Goal: Navigation & Orientation: Understand site structure

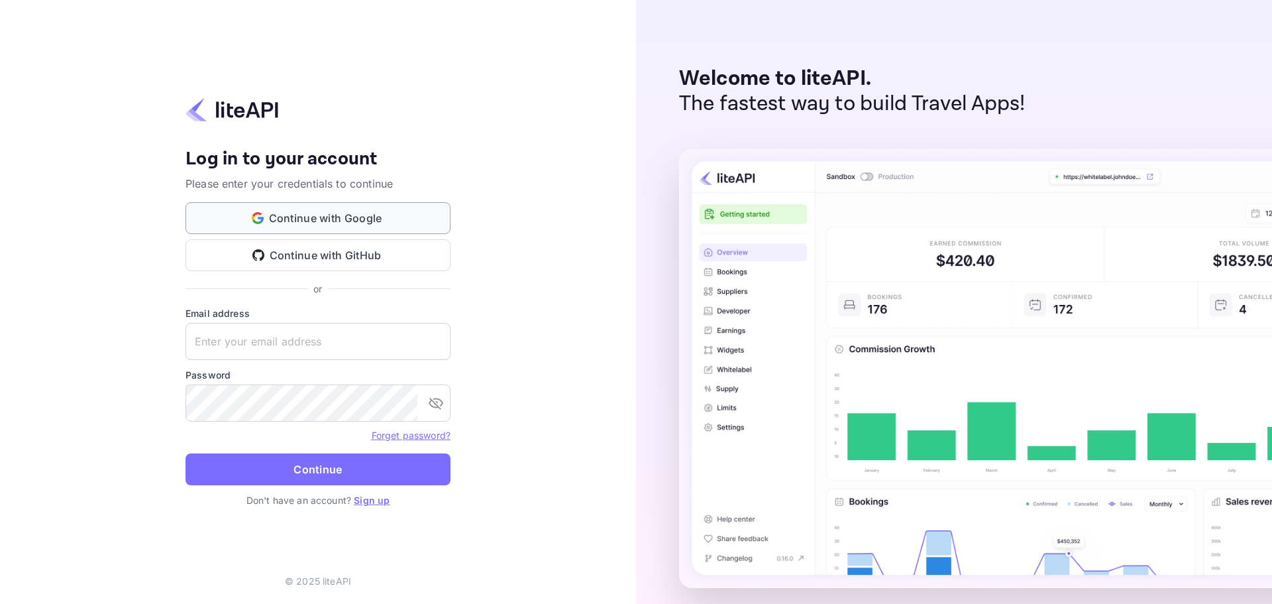
click at [319, 218] on button "Continue with Google" at bounding box center [318, 218] width 265 height 32
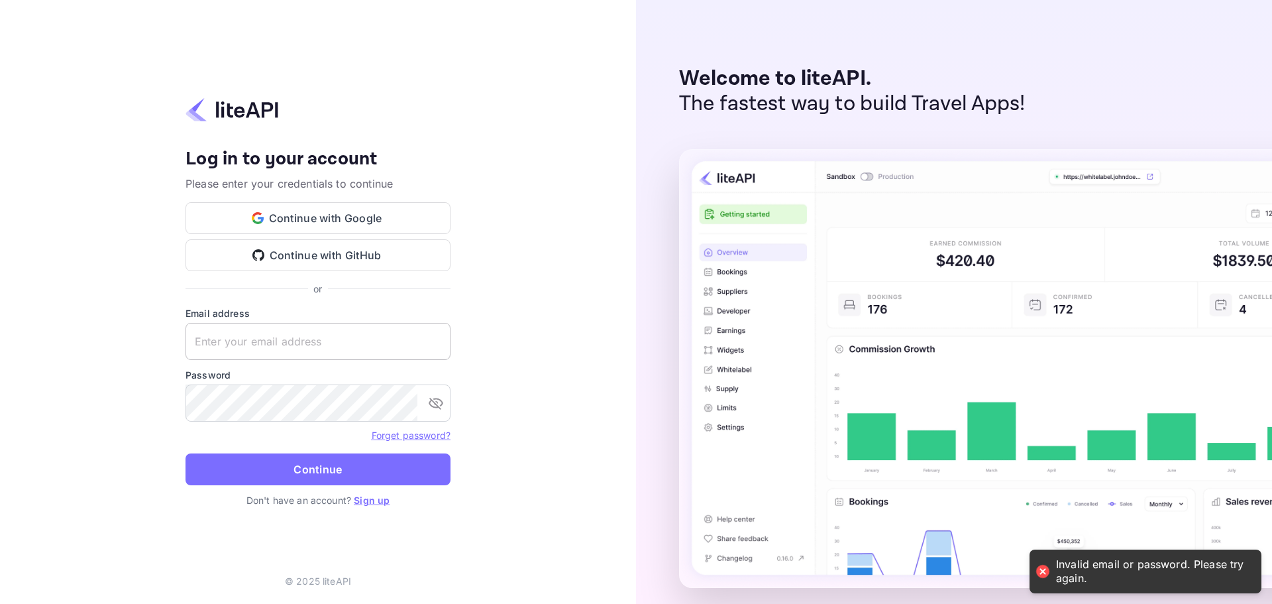
click at [270, 340] on input "text" at bounding box center [318, 341] width 265 height 37
click at [371, 500] on link "Sign up" at bounding box center [372, 499] width 36 height 11
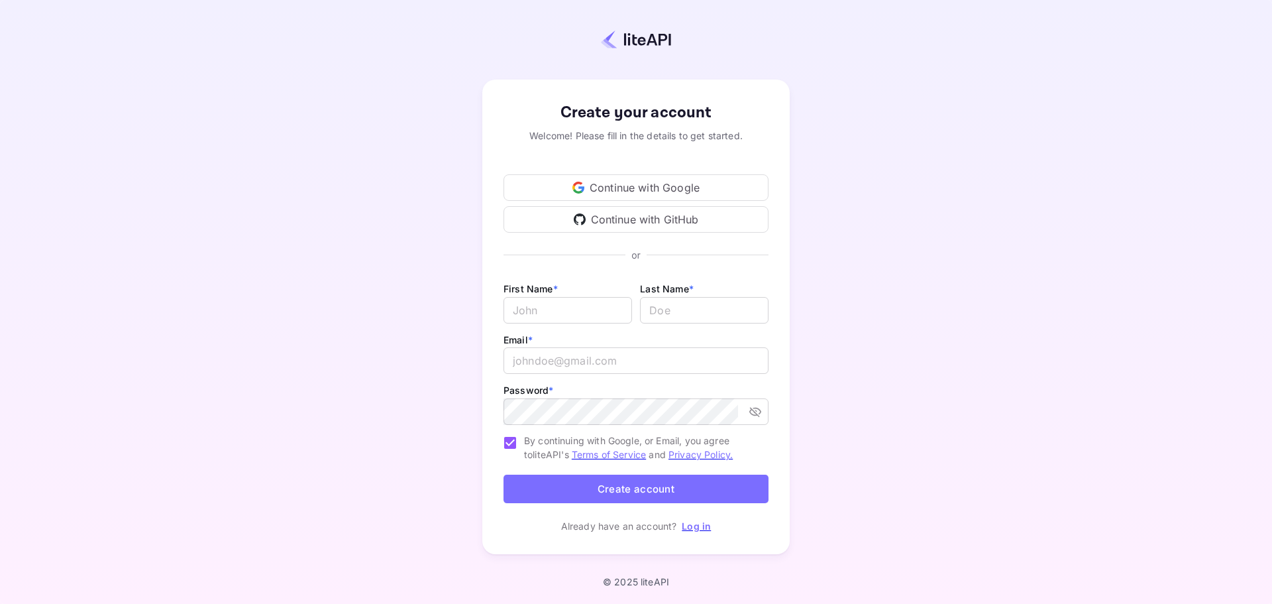
click at [596, 184] on div "Continue with Google" at bounding box center [636, 187] width 265 height 27
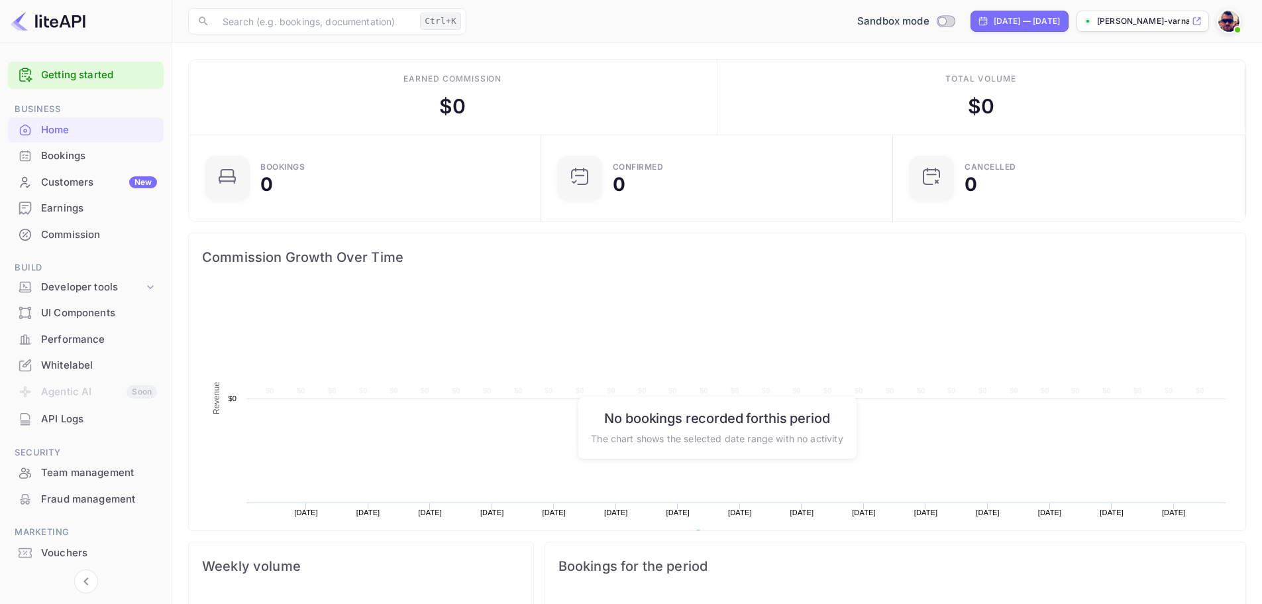
scroll to position [205, 334]
click at [65, 308] on div "UI Components" at bounding box center [99, 312] width 116 height 15
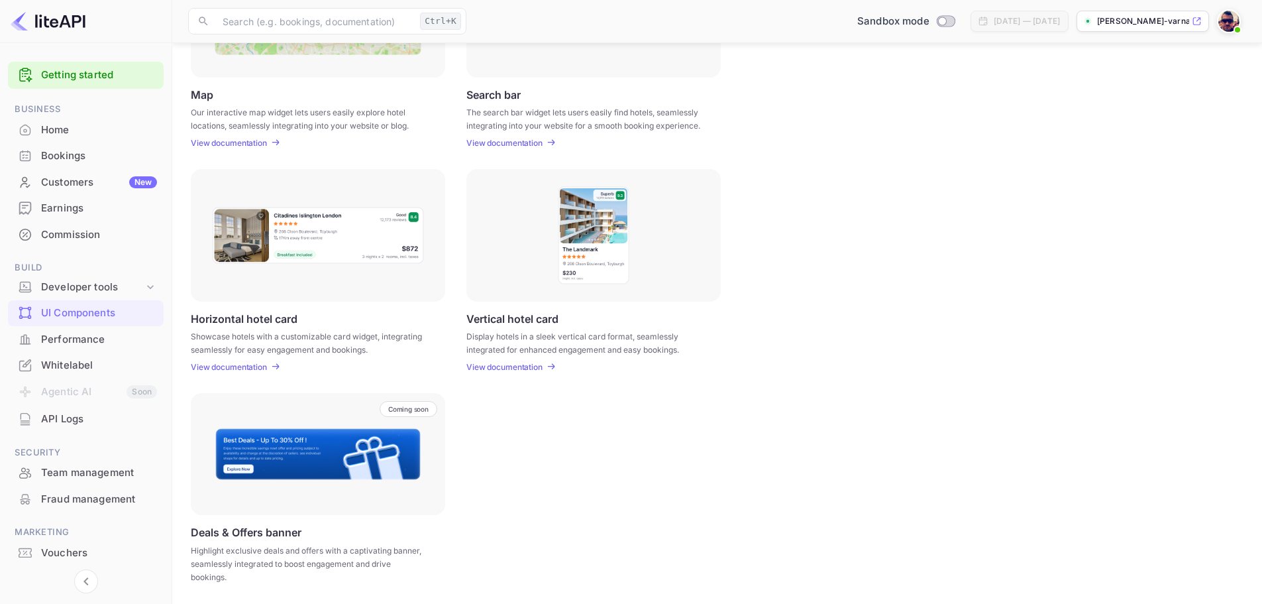
scroll to position [290, 0]
click at [91, 341] on div "Performance" at bounding box center [99, 339] width 116 height 15
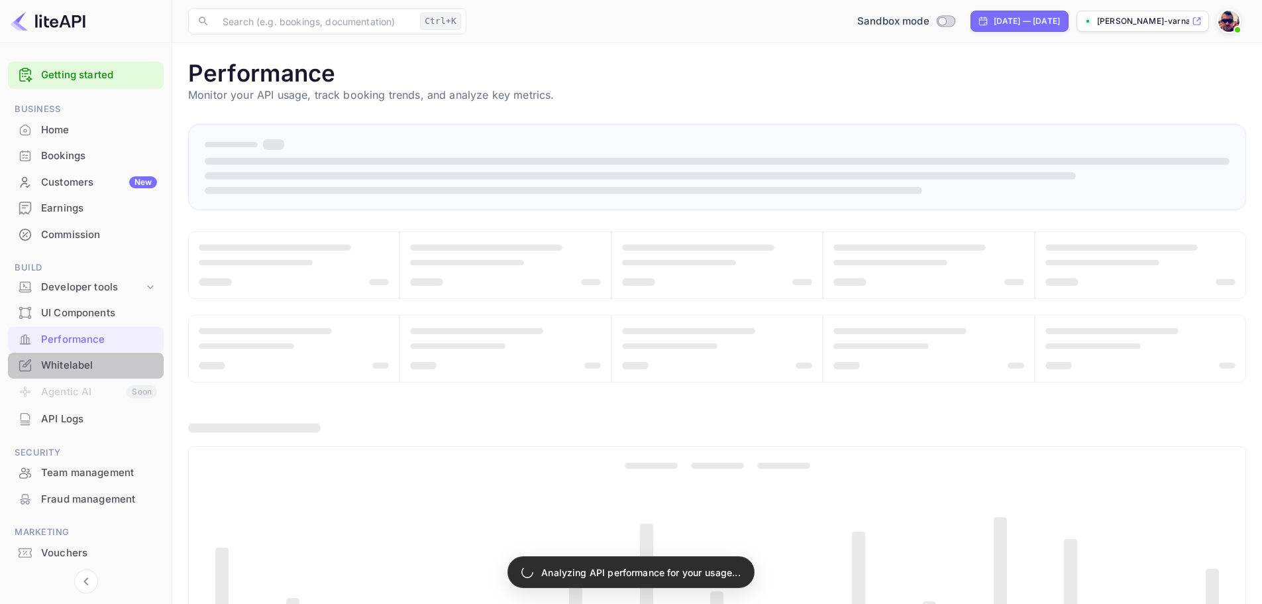
click at [73, 363] on div "Whitelabel" at bounding box center [99, 365] width 116 height 15
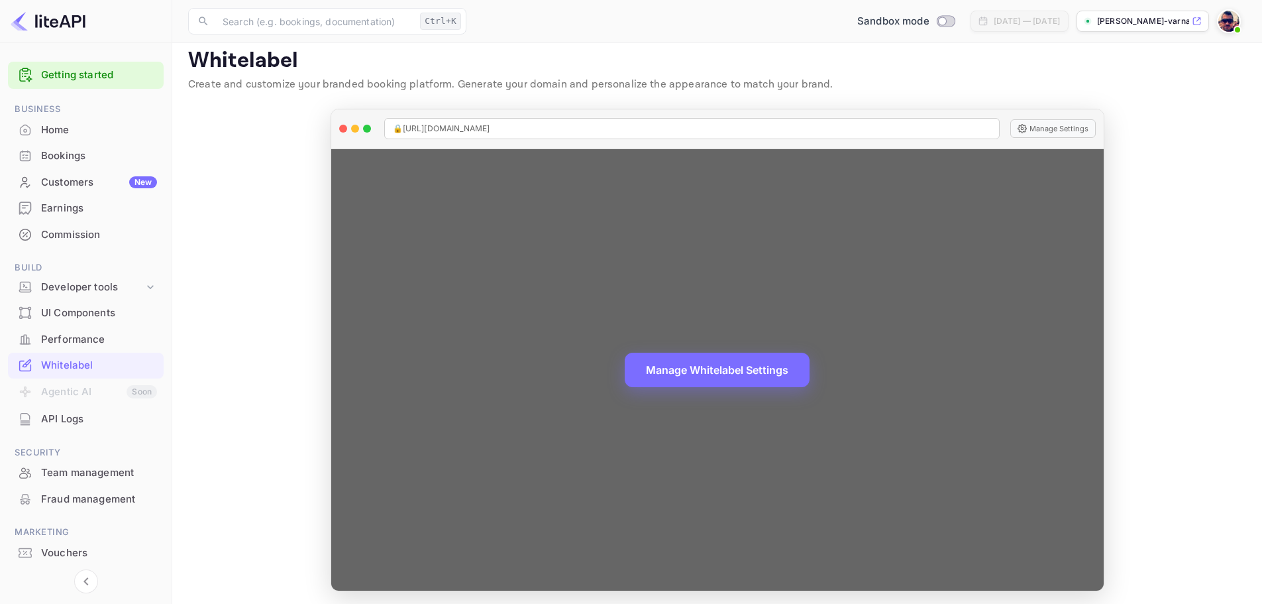
scroll to position [15, 0]
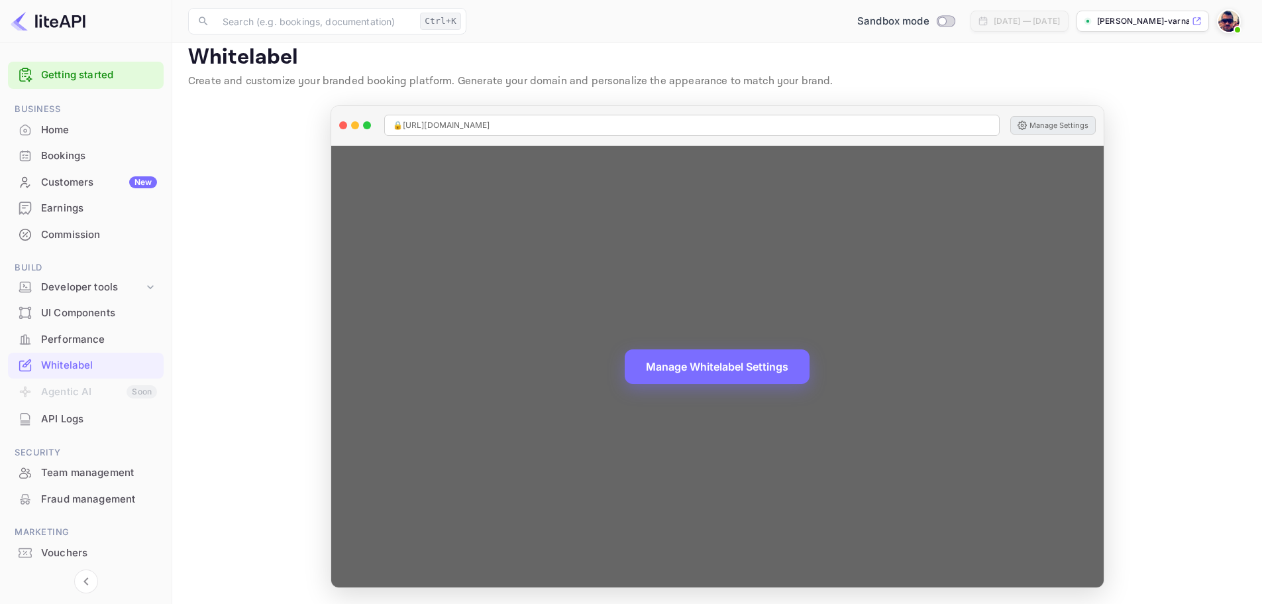
click at [1048, 125] on button "Manage Settings" at bounding box center [1053, 125] width 85 height 19
click at [463, 130] on span "🔒 [URL][DOMAIN_NAME]" at bounding box center [441, 125] width 97 height 12
click at [702, 378] on button "Manage Whitelabel Settings" at bounding box center [717, 365] width 185 height 34
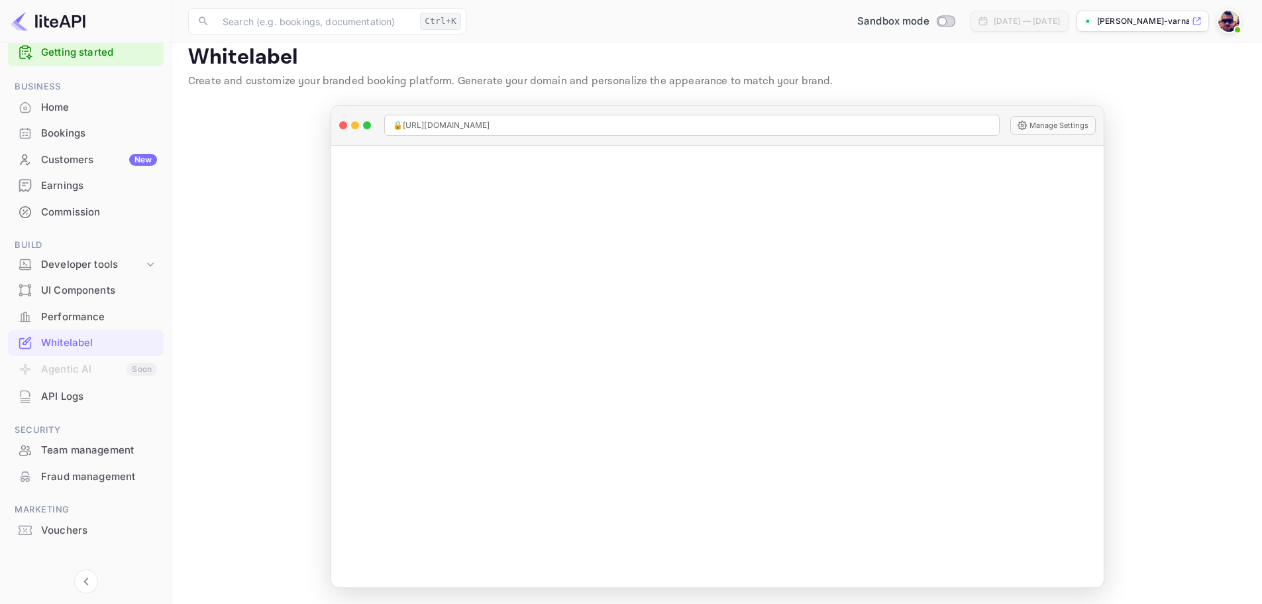
scroll to position [35, 0]
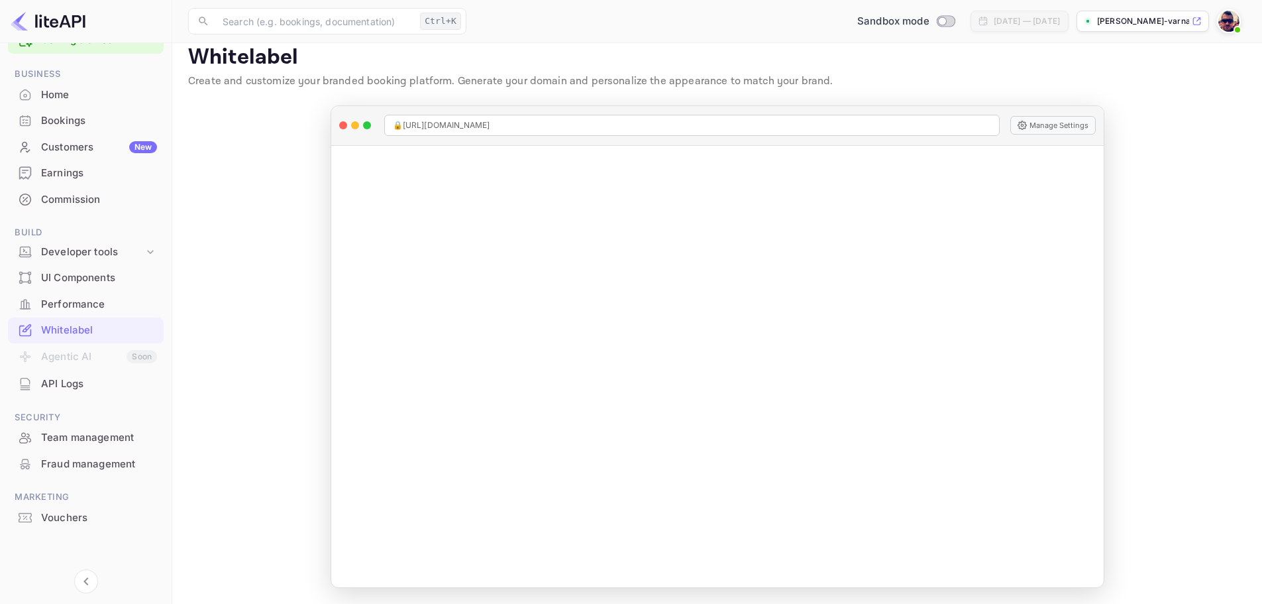
click at [67, 472] on div "Fraud management" at bounding box center [86, 464] width 156 height 26
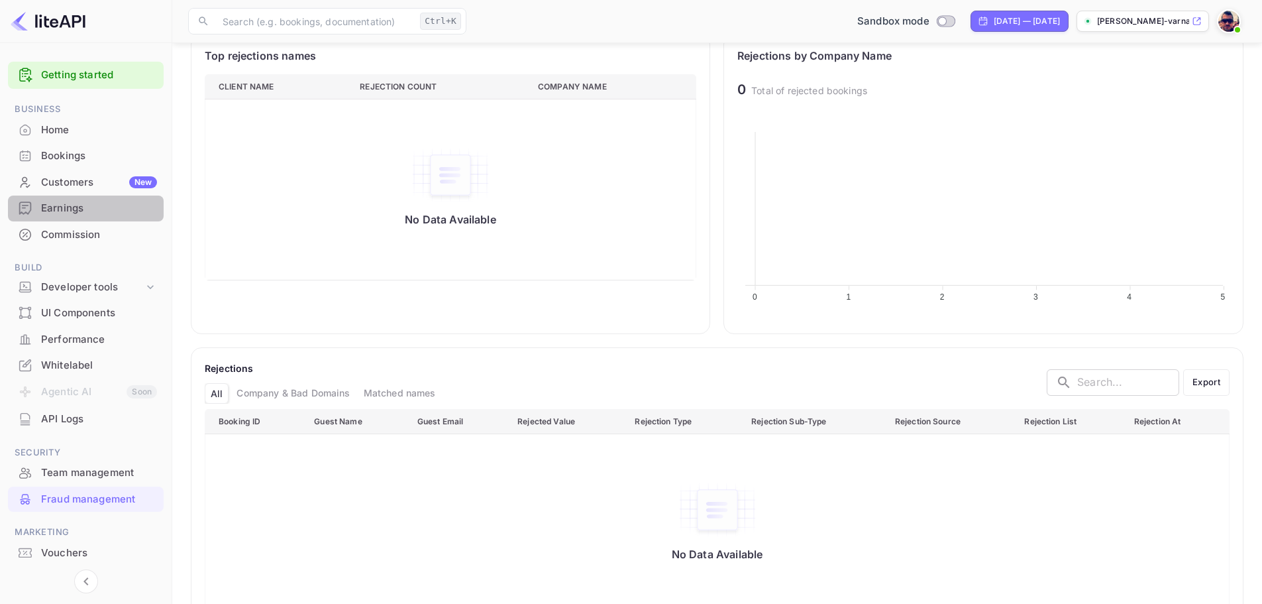
click at [74, 207] on div "Earnings" at bounding box center [99, 208] width 116 height 15
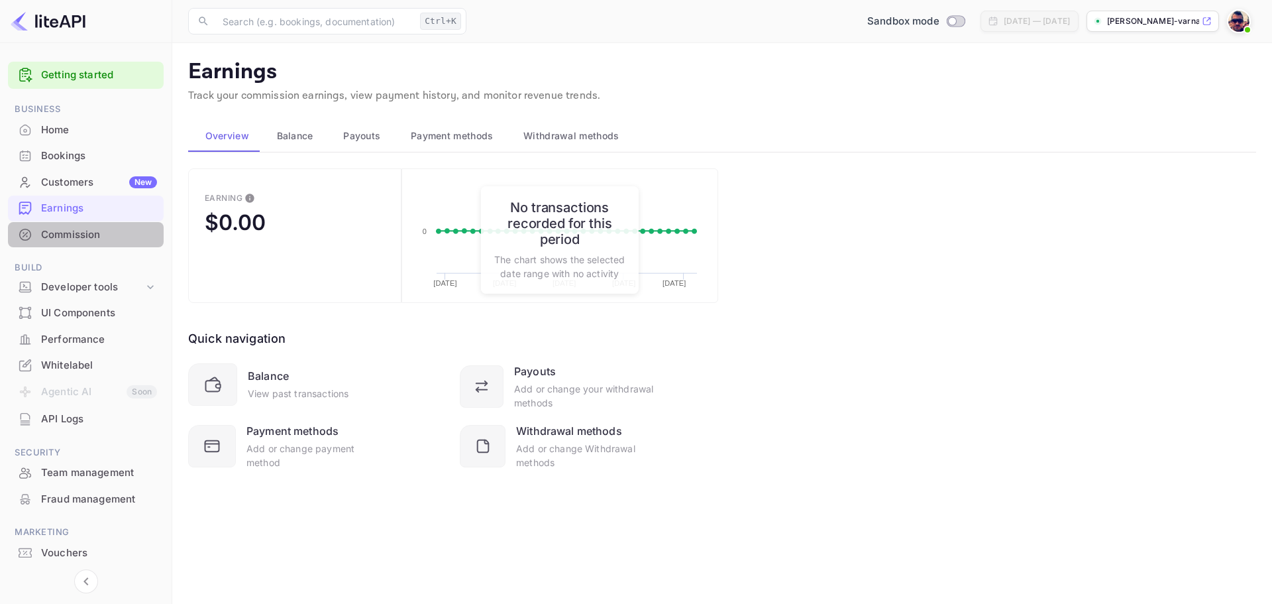
click at [52, 229] on div "Commission" at bounding box center [99, 234] width 116 height 15
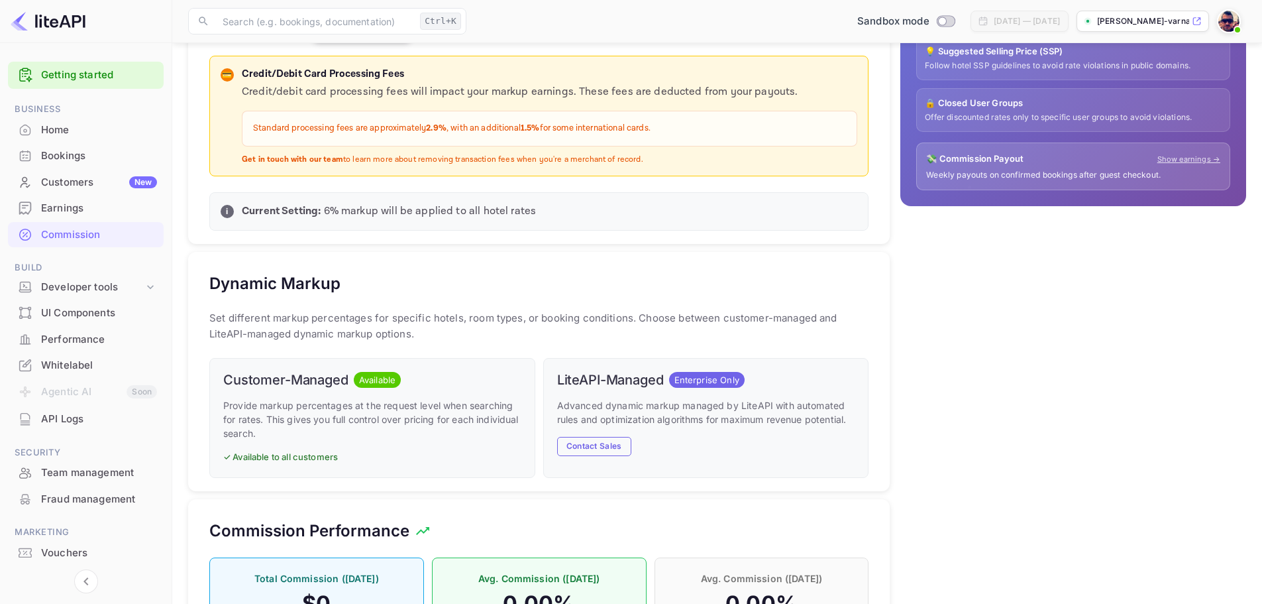
scroll to position [395, 0]
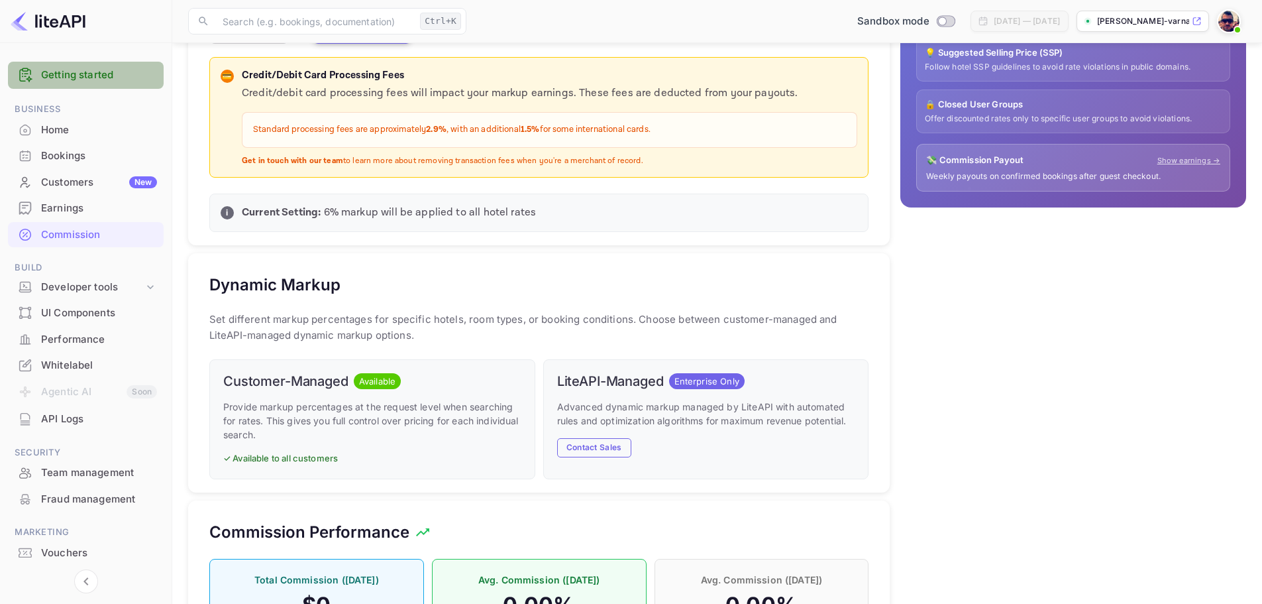
click at [95, 72] on link "Getting started" at bounding box center [99, 75] width 116 height 15
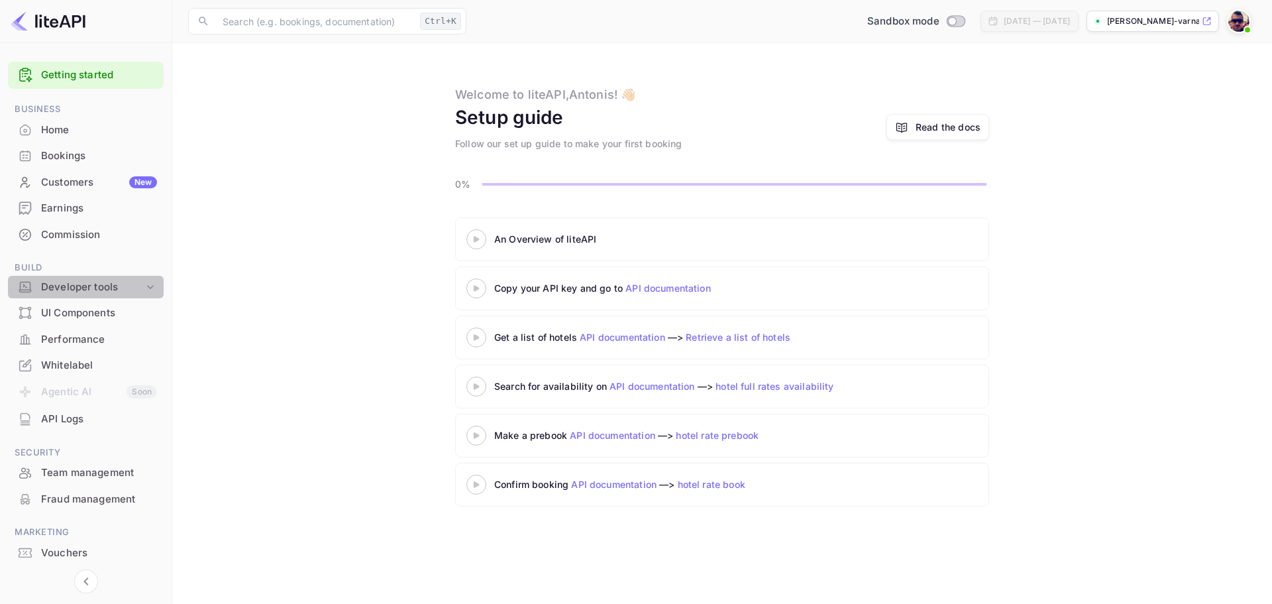
click at [82, 287] on div "Developer tools" at bounding box center [92, 287] width 103 height 15
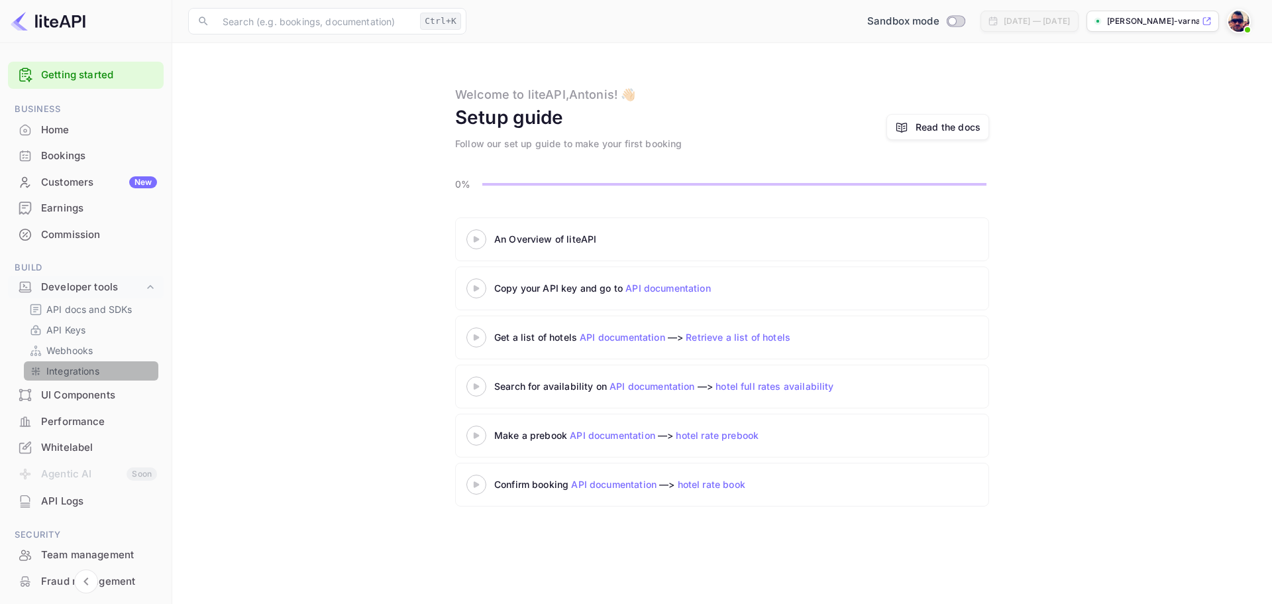
click at [77, 373] on p "Integrations" at bounding box center [72, 371] width 53 height 14
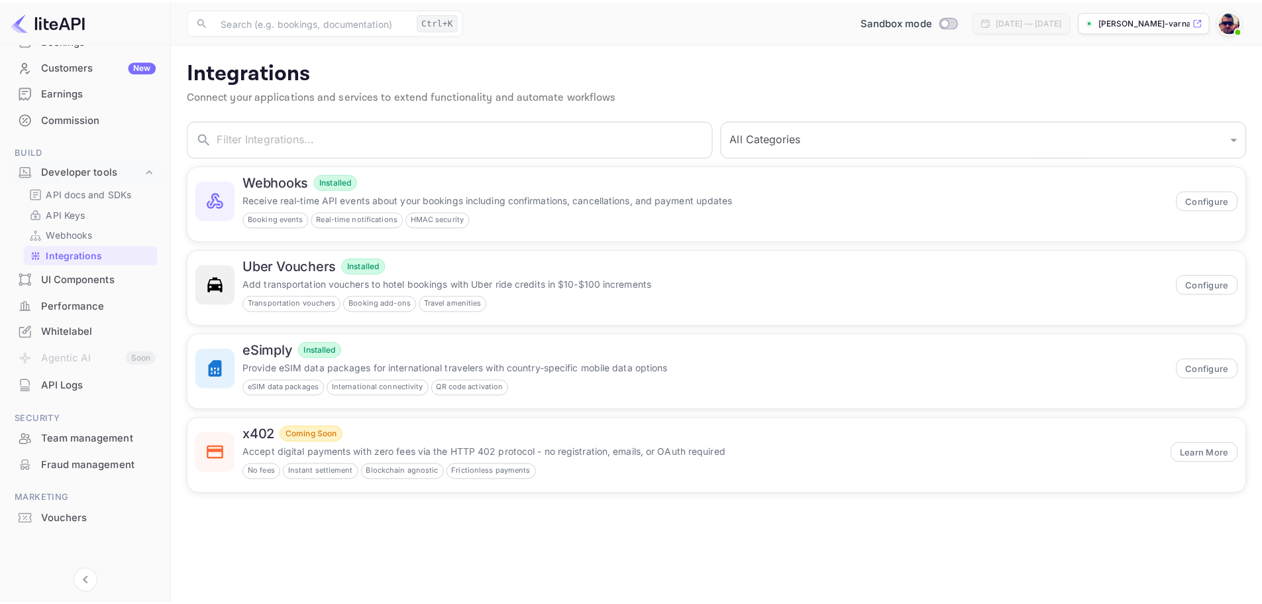
scroll to position [117, 0]
click at [60, 300] on div "Performance" at bounding box center [99, 304] width 116 height 15
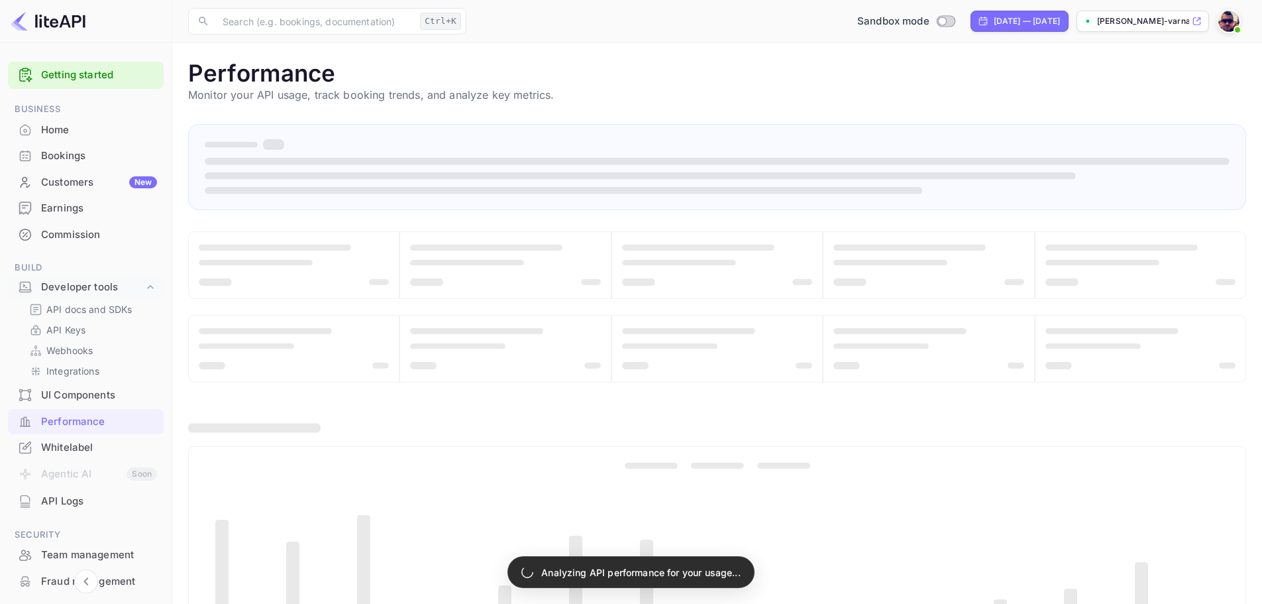
click at [64, 126] on div "Home" at bounding box center [99, 130] width 116 height 15
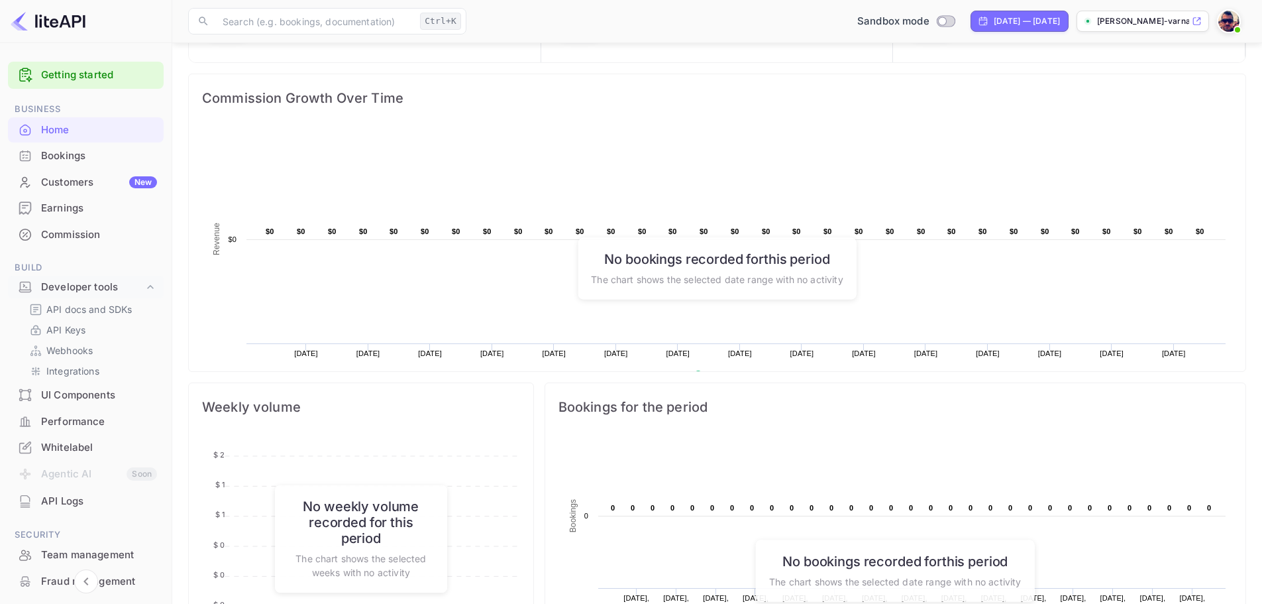
scroll to position [144, 0]
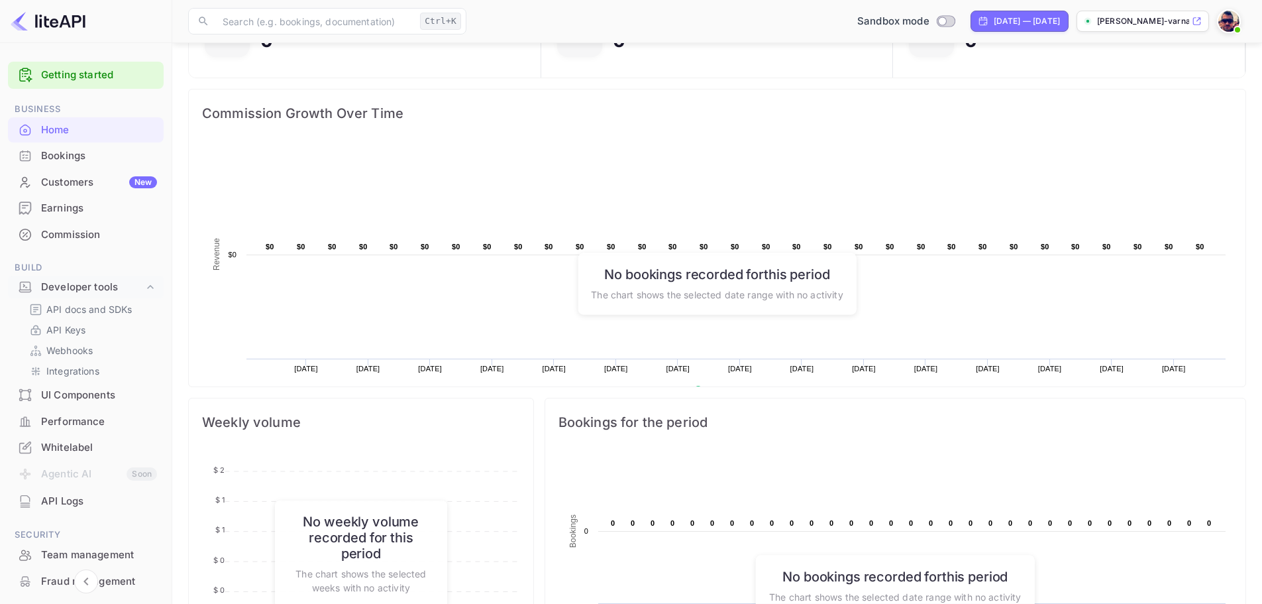
click at [48, 23] on img at bounding box center [48, 21] width 75 height 21
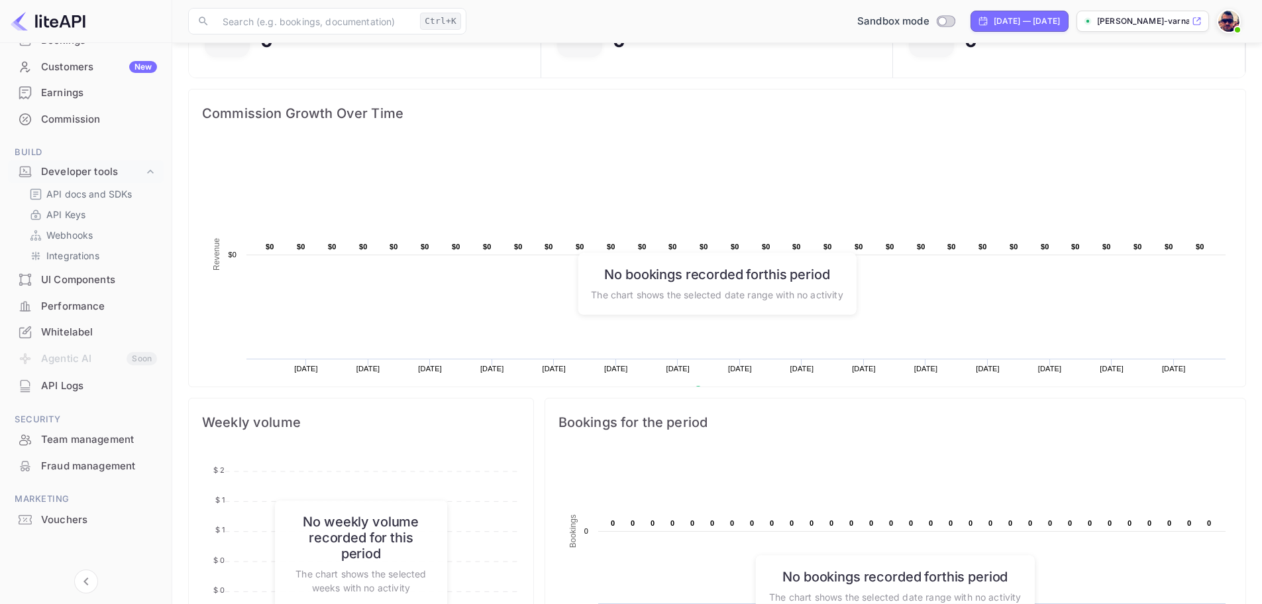
scroll to position [117, 0]
